Goal: Information Seeking & Learning: Find specific fact

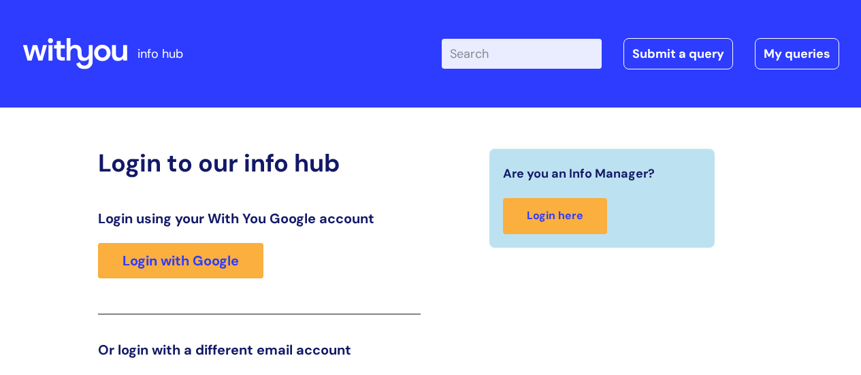
scroll to position [208, 0]
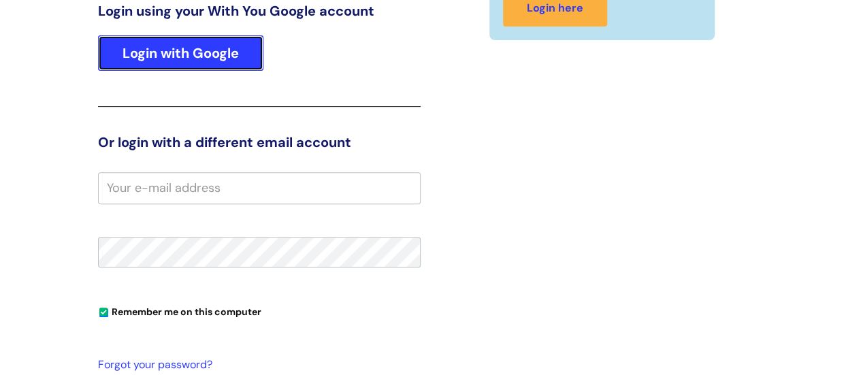
click at [148, 38] on link "Login with Google" at bounding box center [180, 52] width 165 height 35
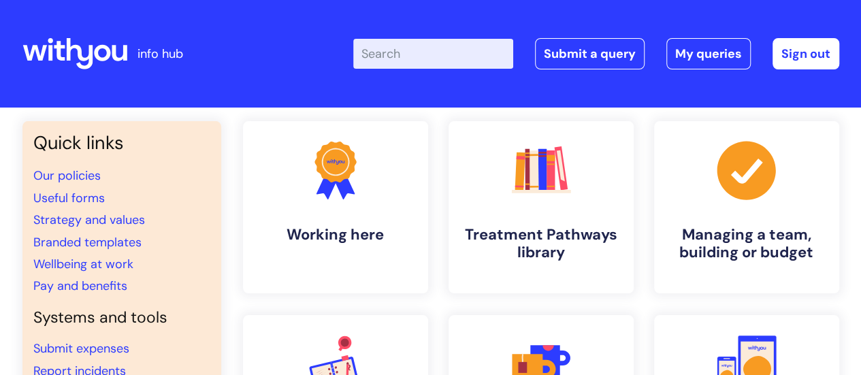
click at [429, 53] on input "Enter your search term here..." at bounding box center [433, 54] width 160 height 30
type input "headspace"
click button "Search" at bounding box center [0, 0] width 0 height 0
